Goal: Find specific page/section: Find specific page/section

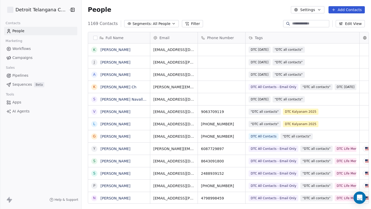
scroll to position [184, 293]
click at [24, 57] on span "Campaigns" at bounding box center [22, 57] width 20 height 5
